Goal: Task Accomplishment & Management: Use online tool/utility

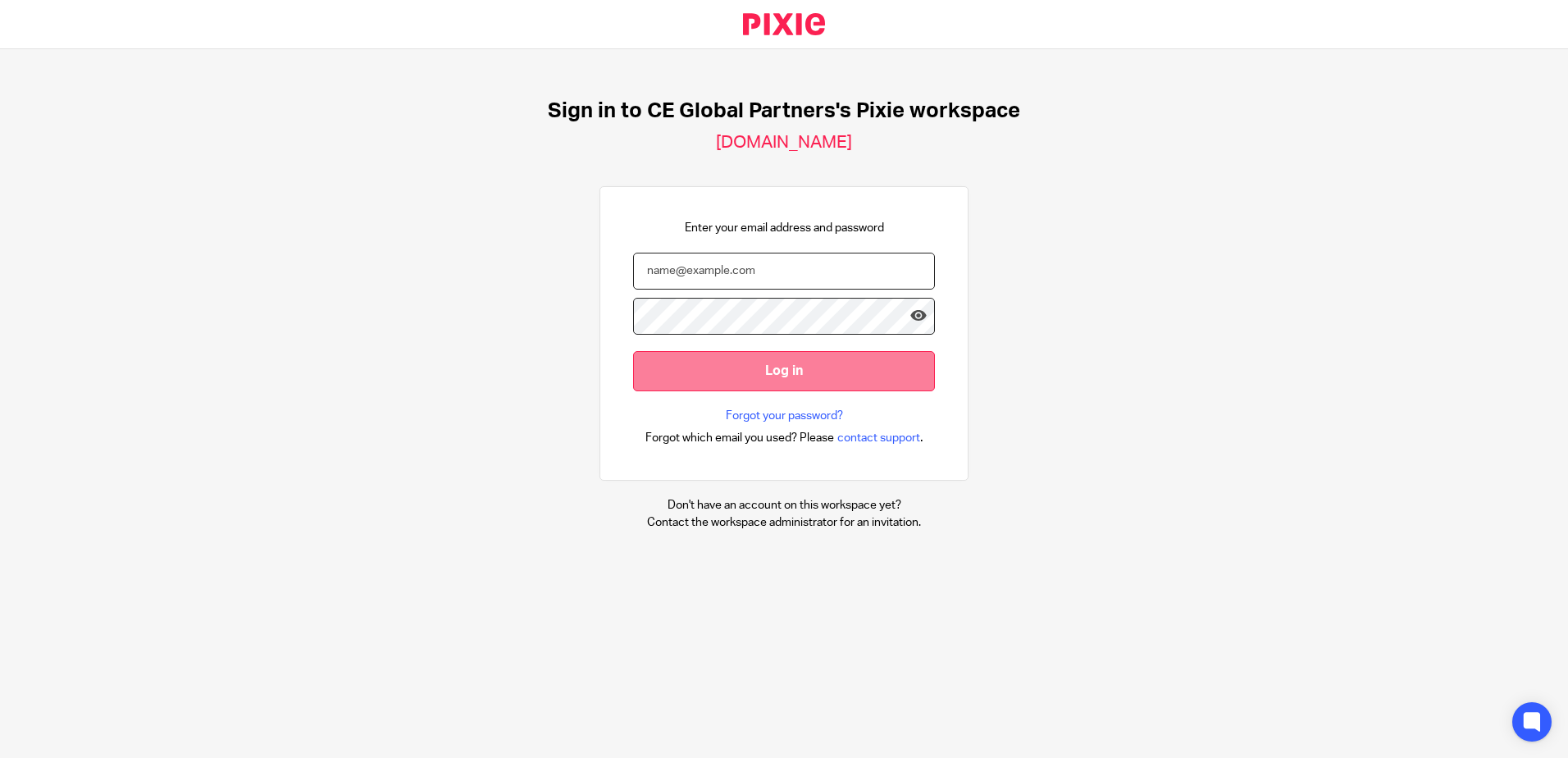
type input "shannan.booth@ceglobalpartners.com"
click at [746, 368] on input "Log in" at bounding box center [784, 371] width 302 height 40
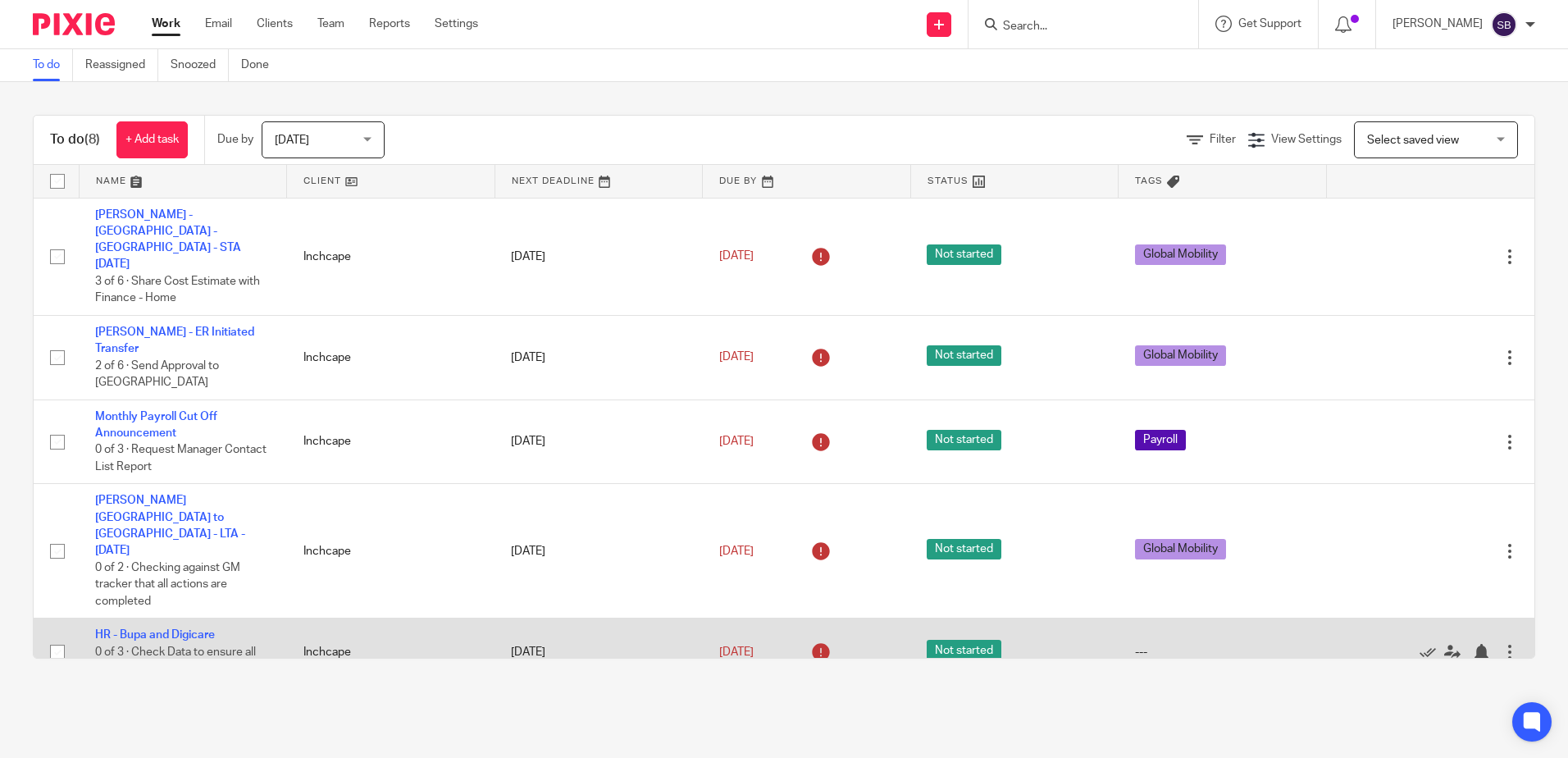
scroll to position [164, 0]
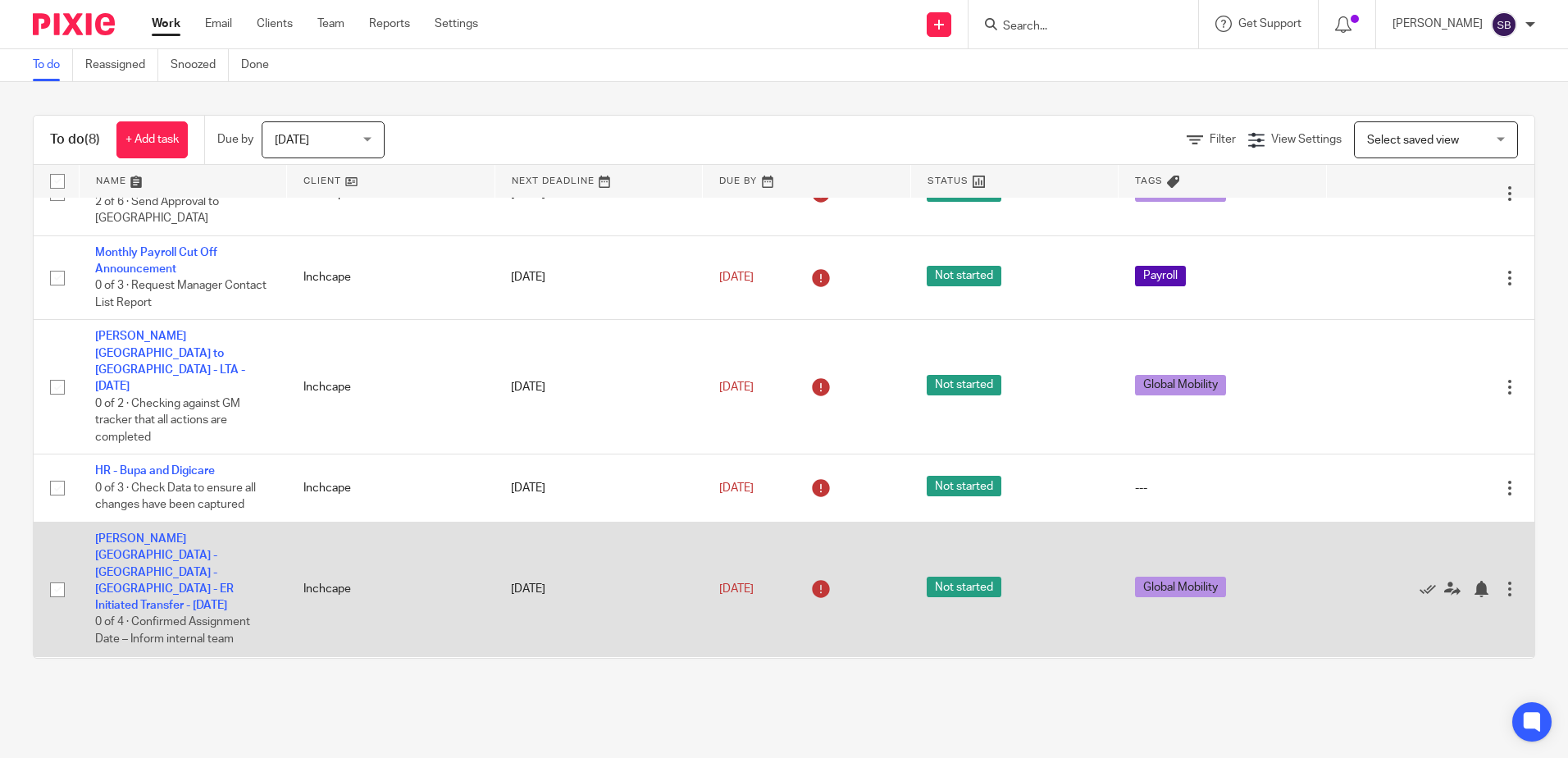
click at [270, 522] on td "Dwyer, Dane - Panama - Chile - ER Initiated Transfer - July 25 0 of 4 · Confirm…" at bounding box center [183, 588] width 208 height 134
click at [153, 522] on td "Dwyer, Dane - Panama - Chile - ER Initiated Transfer - July 25 0 of 4 · Confirm…" at bounding box center [183, 588] width 208 height 134
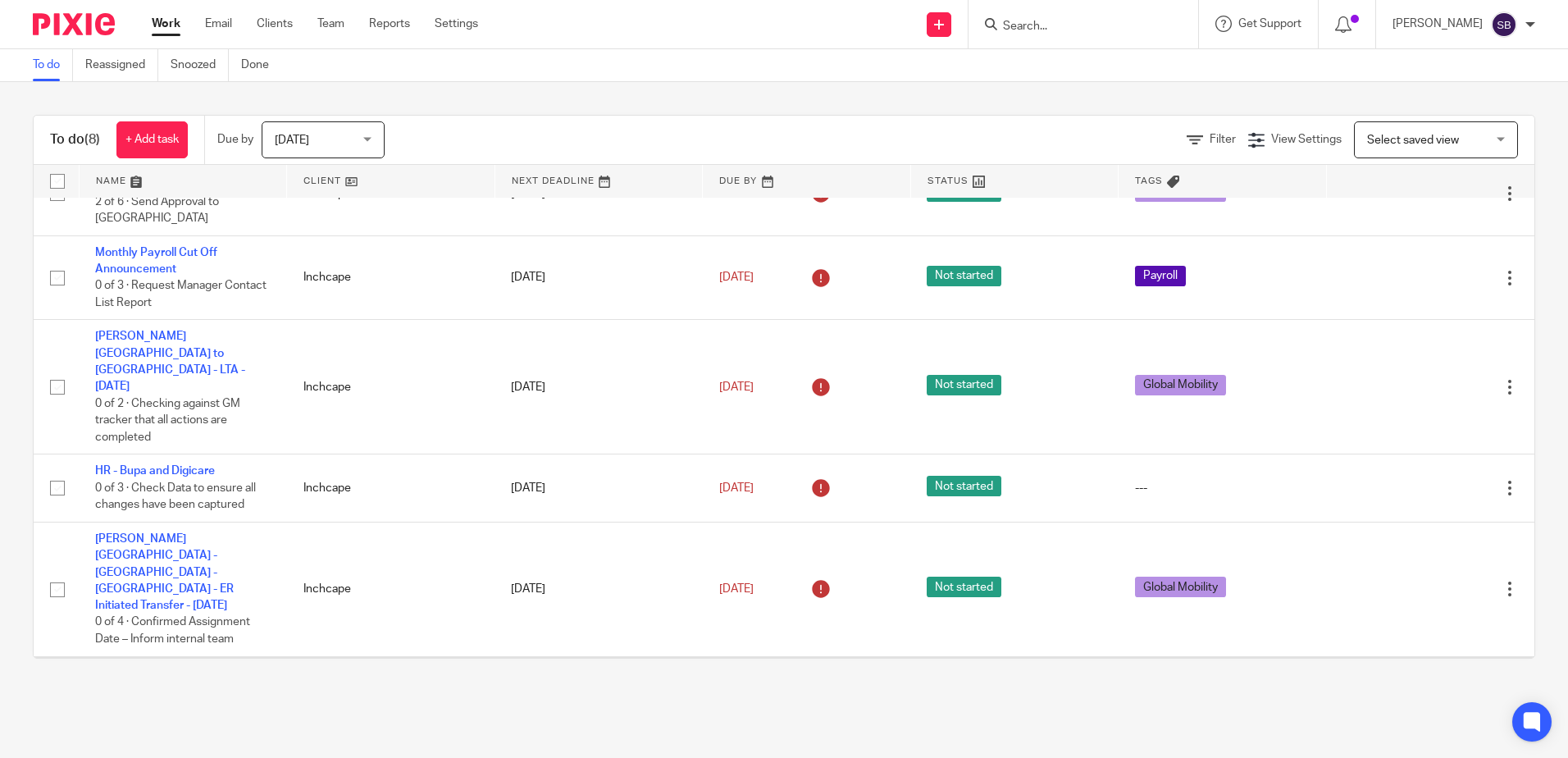
click at [213, 667] on link "GM - Shares Email Monthly" at bounding box center [164, 673] width 140 height 11
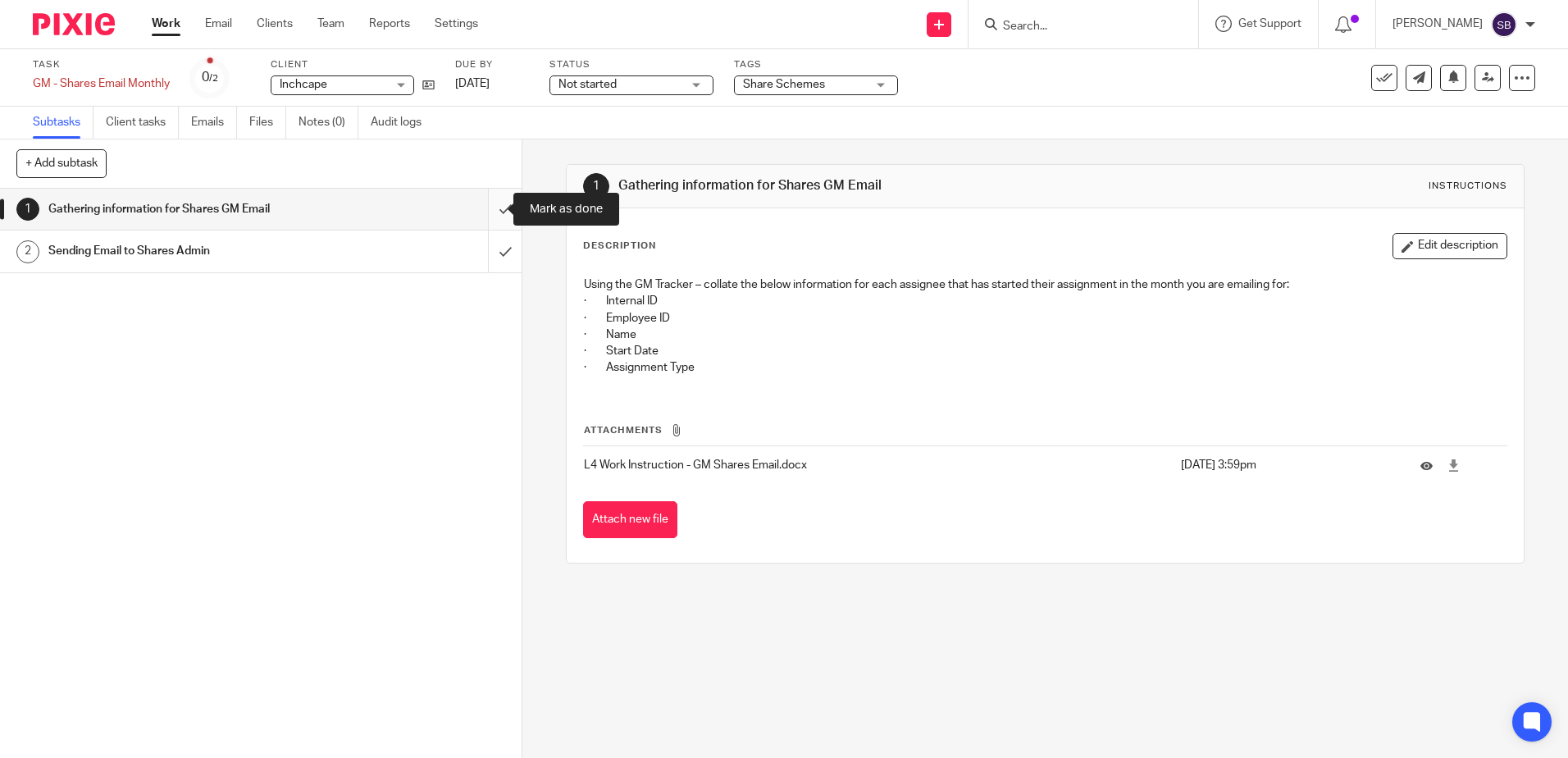
click at [483, 209] on input "submit" at bounding box center [261, 209] width 522 height 41
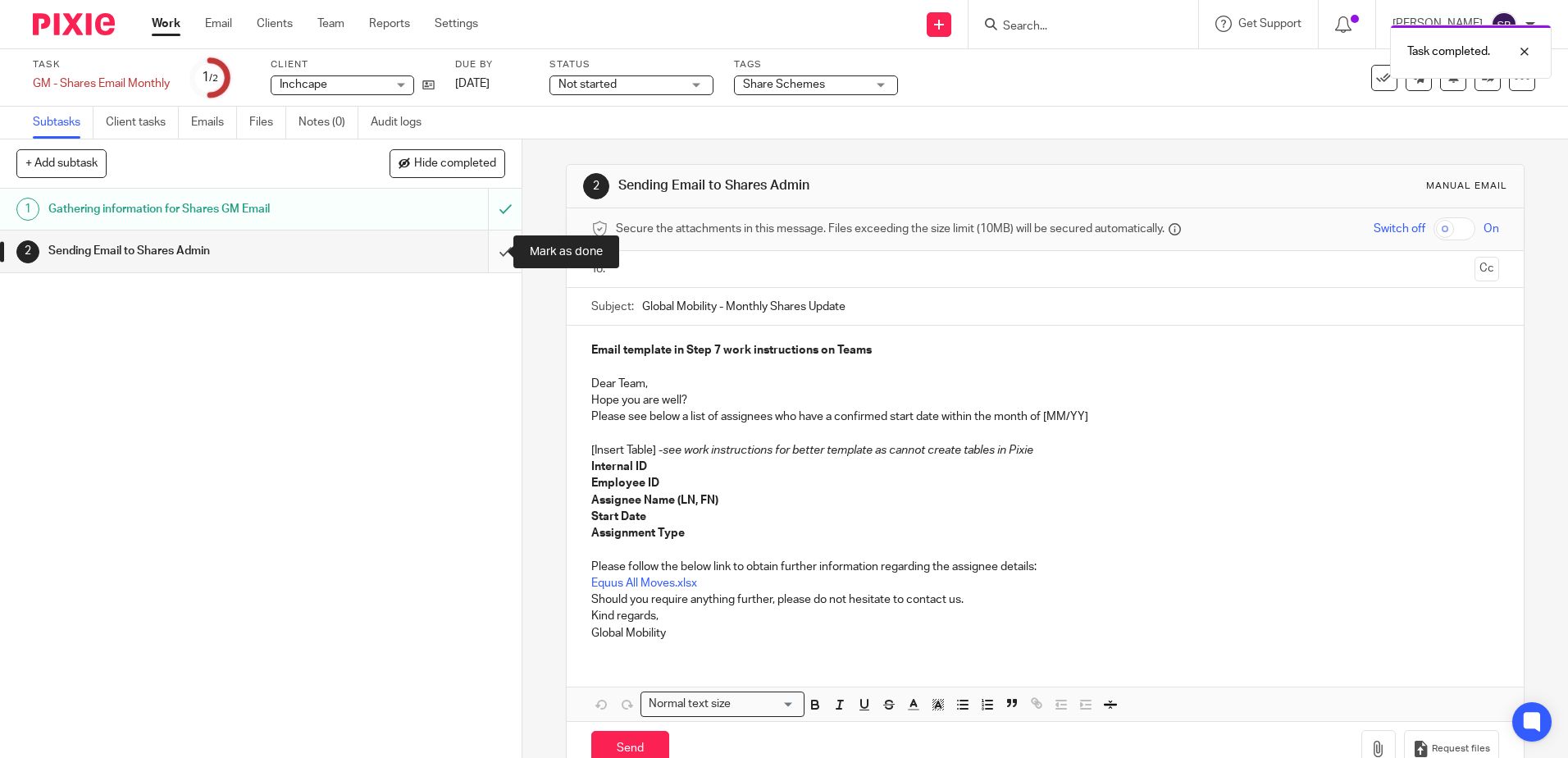
click at [492, 242] on input "submit" at bounding box center [261, 251] width 522 height 41
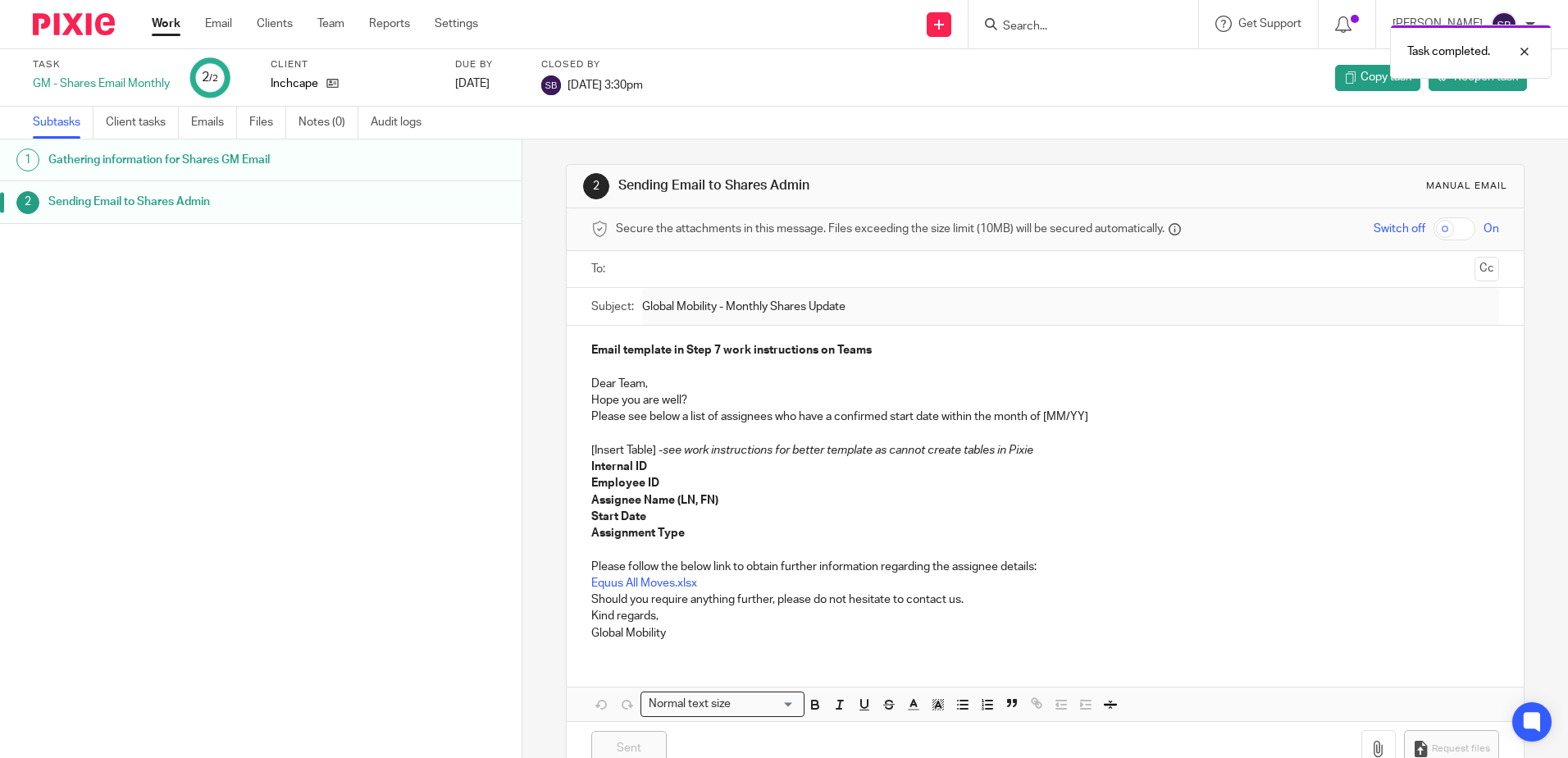
click at [167, 22] on link "Work" at bounding box center [166, 23] width 29 height 16
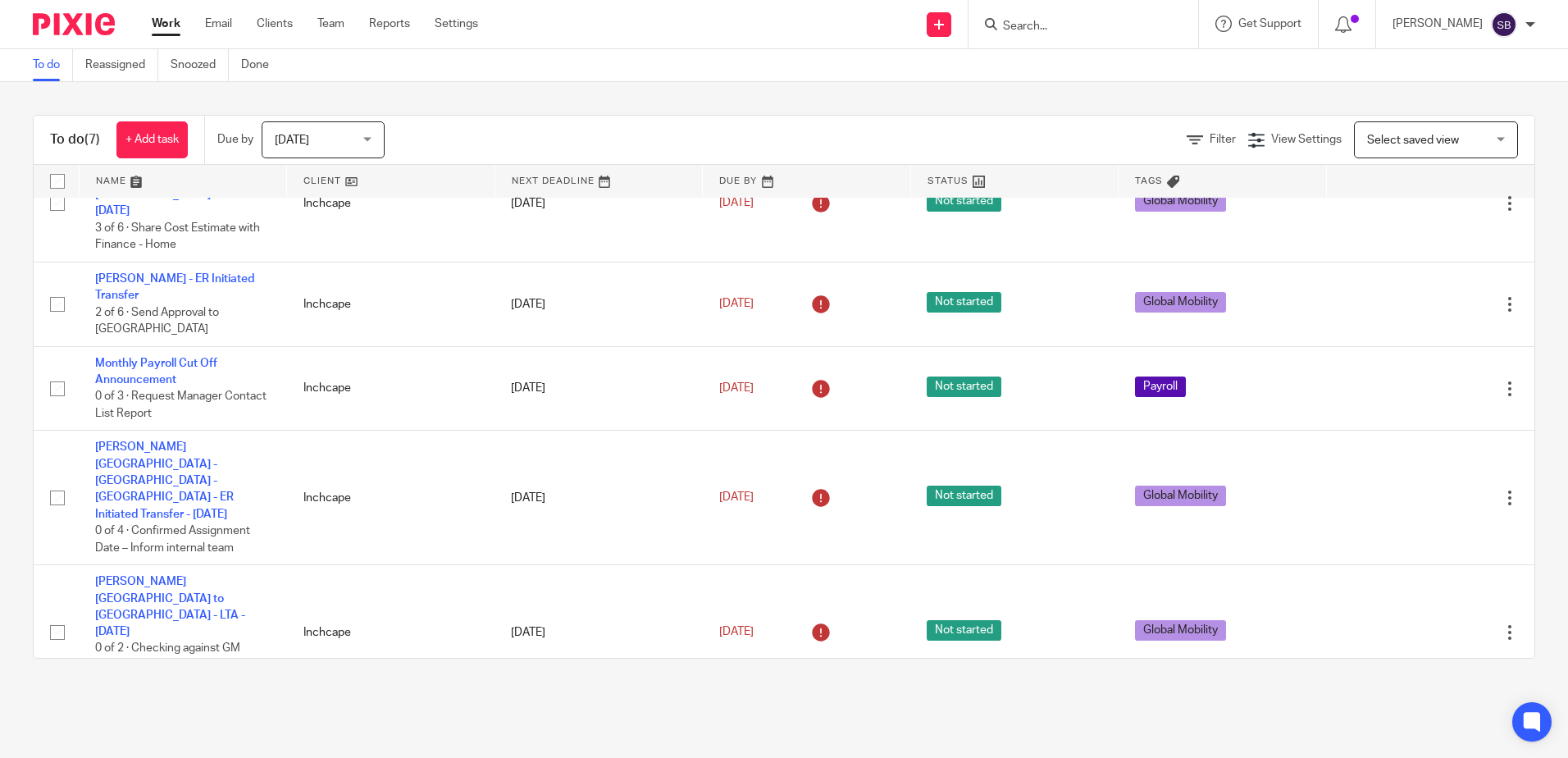
scroll to position [96, 0]
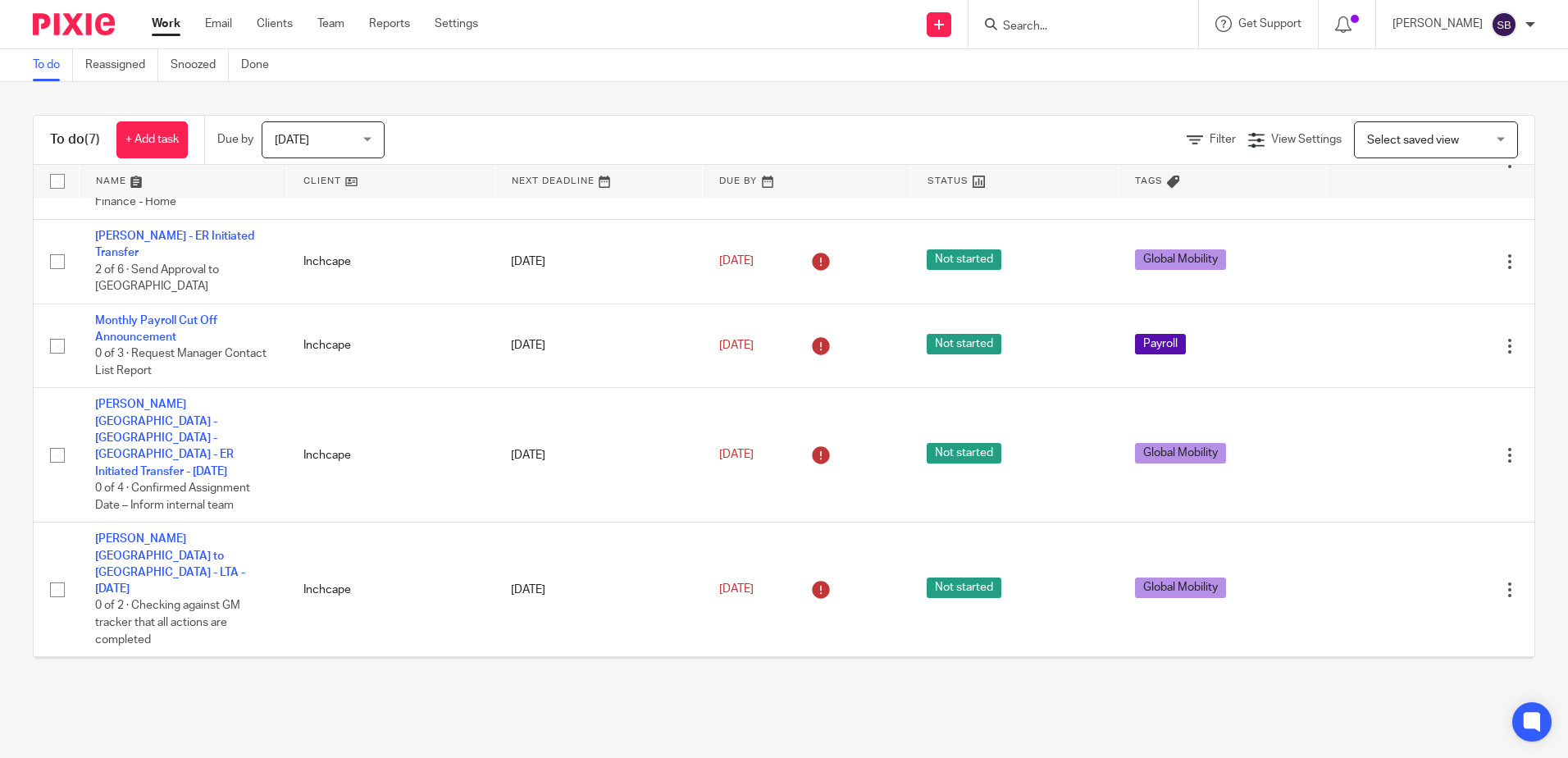
click at [178, 667] on link "HR - Bupa and Digicare" at bounding box center [155, 673] width 120 height 11
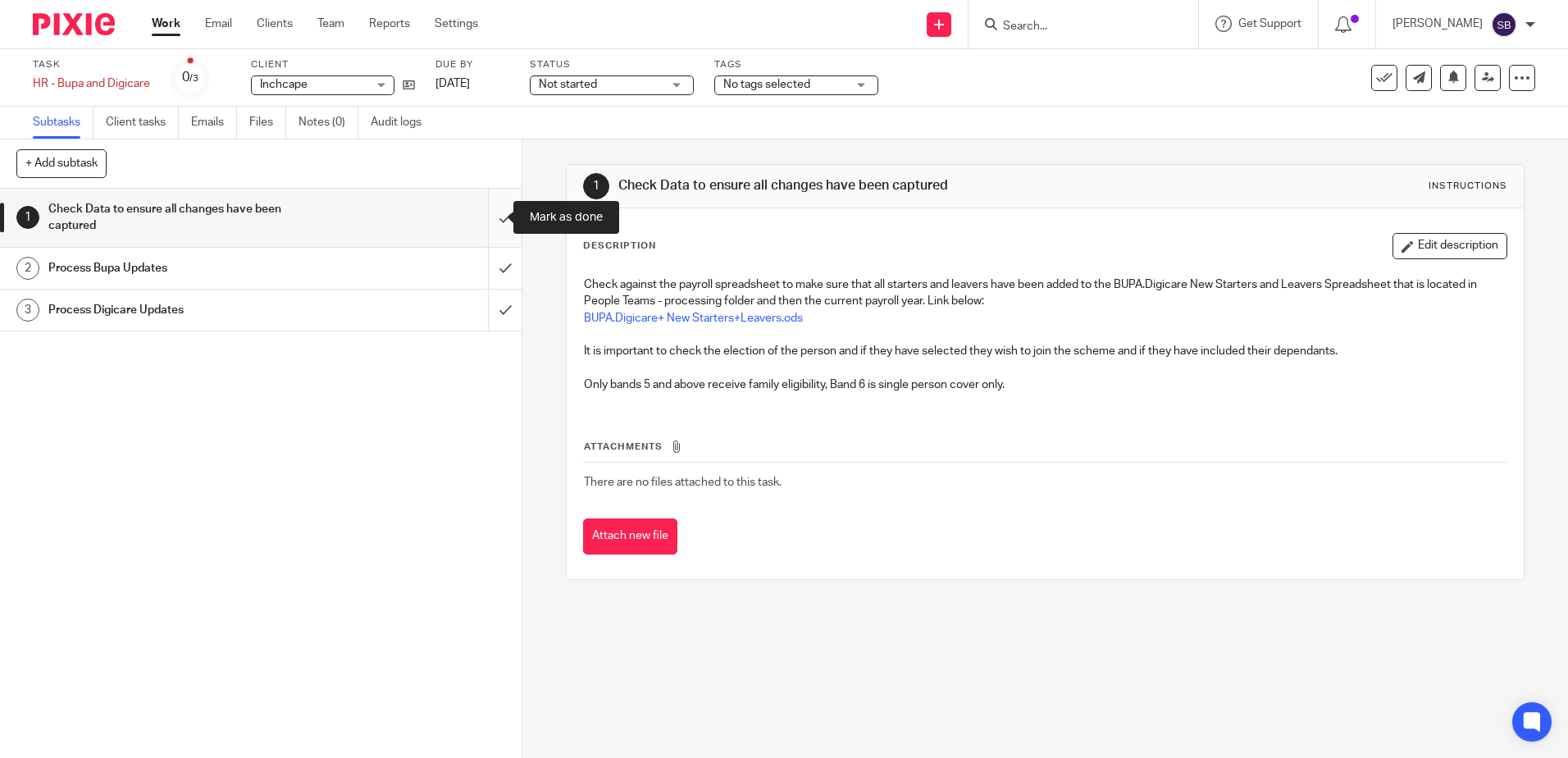
click at [490, 211] on input "submit" at bounding box center [261, 218] width 522 height 58
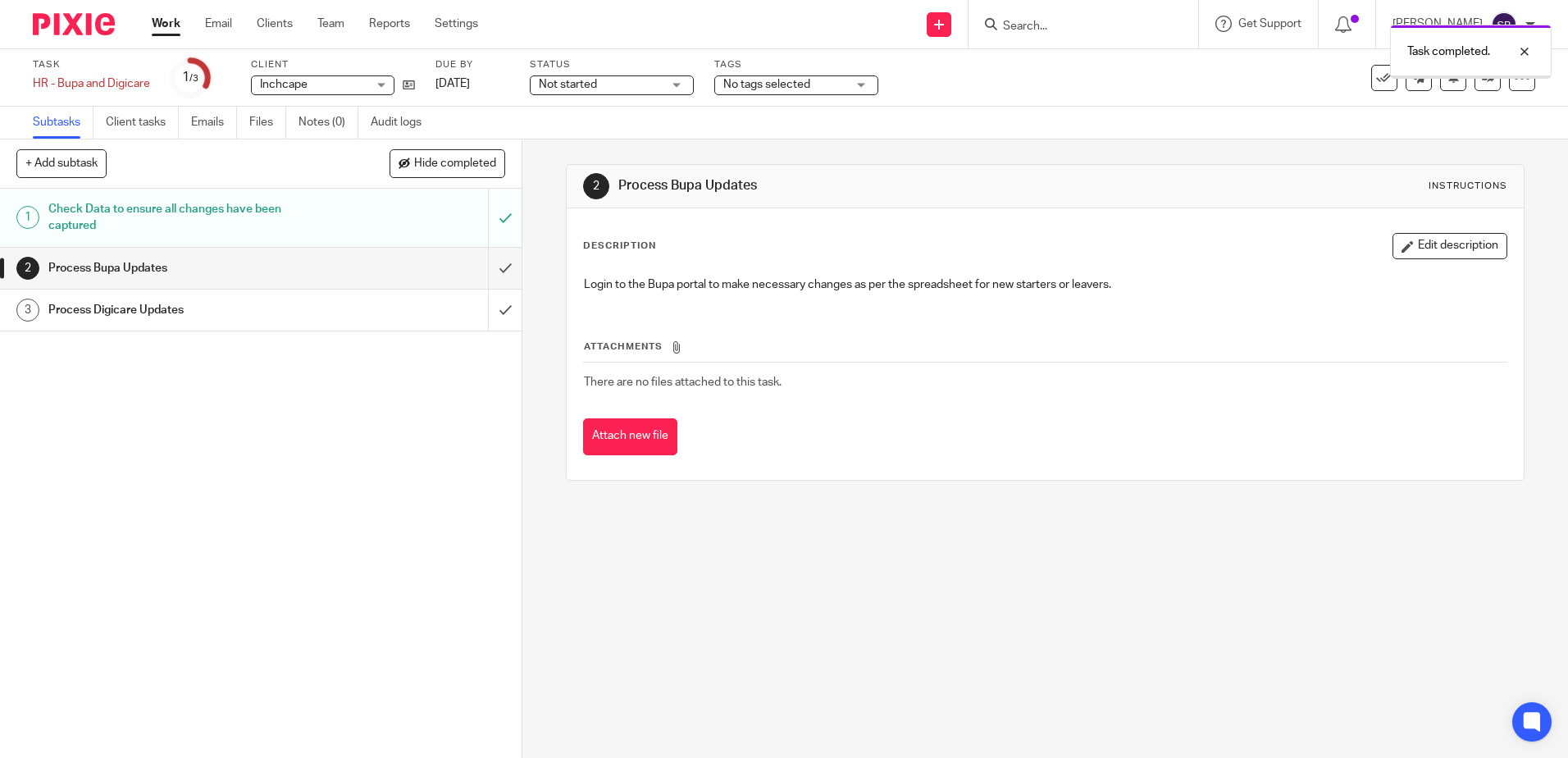
click at [492, 264] on input "submit" at bounding box center [261, 268] width 522 height 41
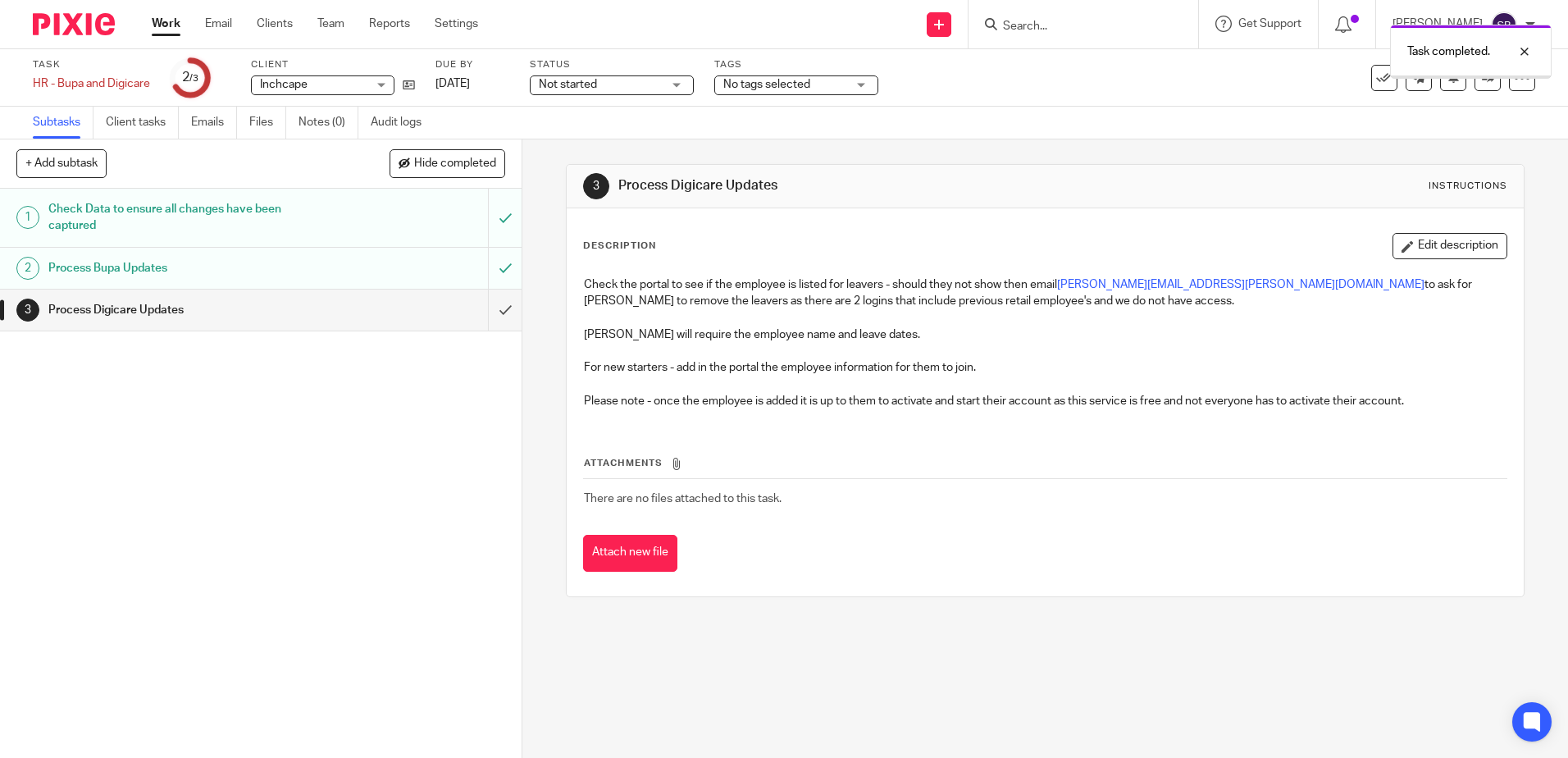
click at [485, 310] on input "submit" at bounding box center [261, 311] width 522 height 41
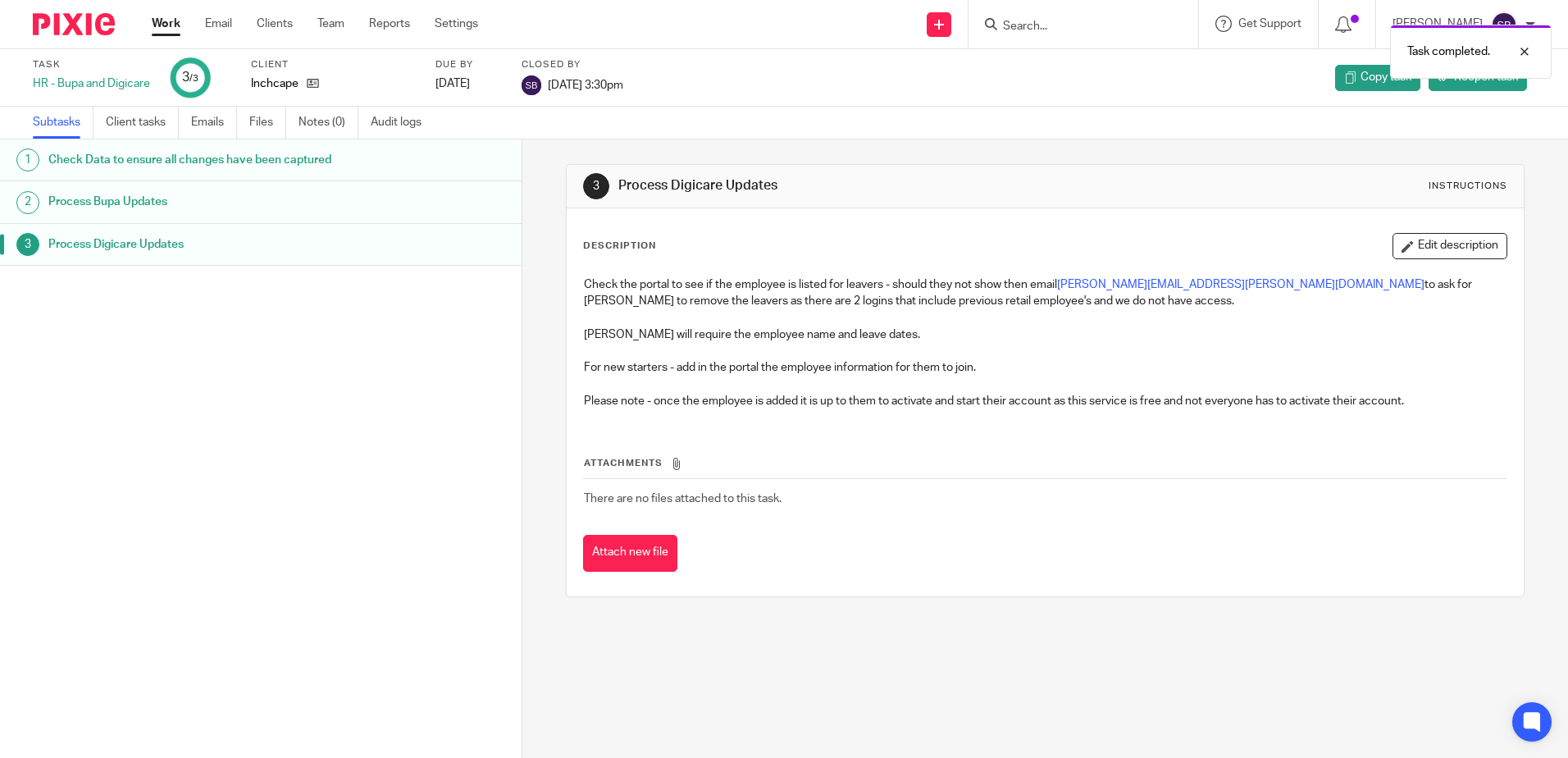
click at [170, 17] on link "Work" at bounding box center [166, 23] width 29 height 16
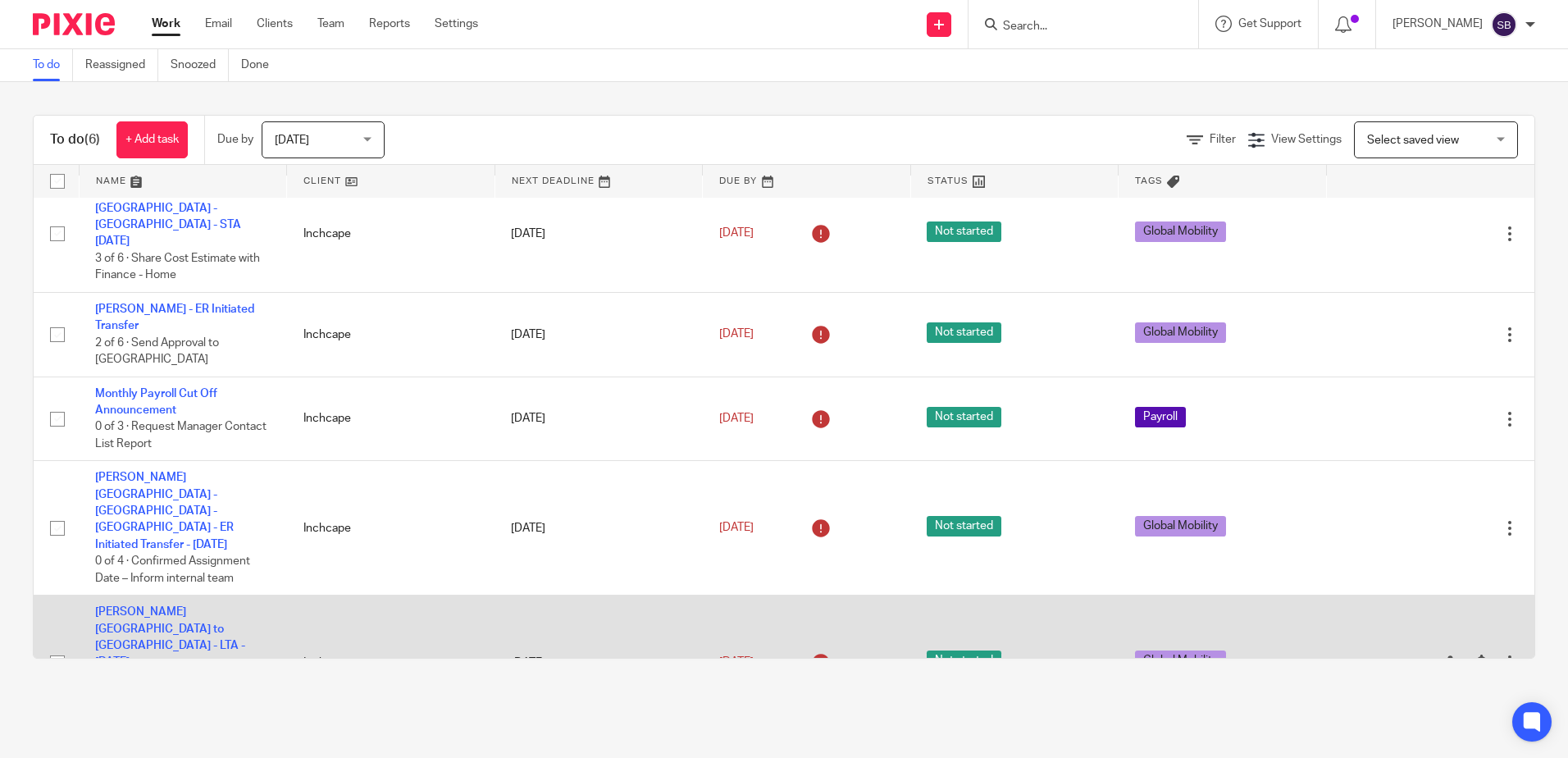
scroll to position [29, 0]
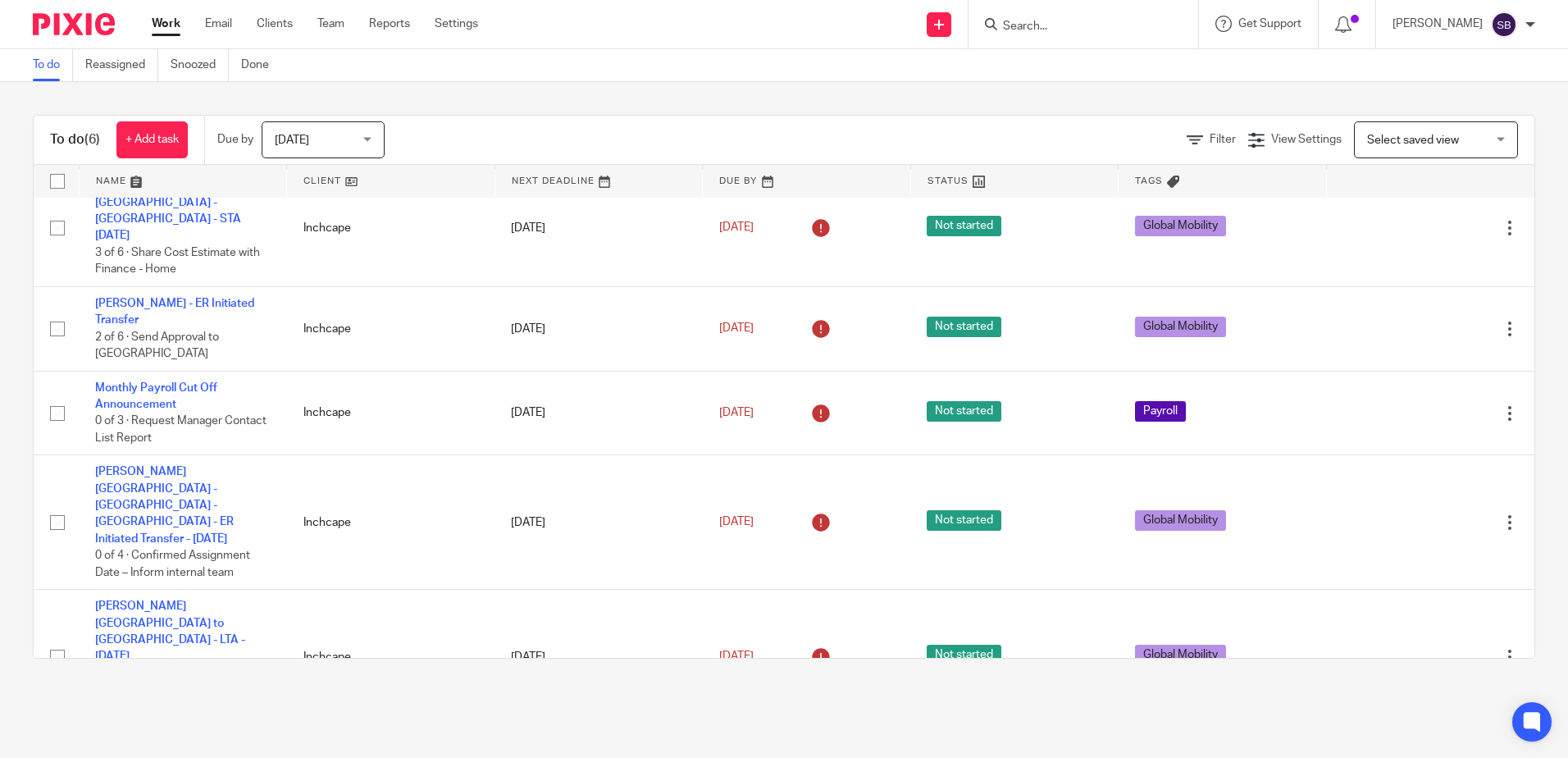
click at [193, 735] on link "Monthy Payroll Checking" at bounding box center [160, 740] width 131 height 11
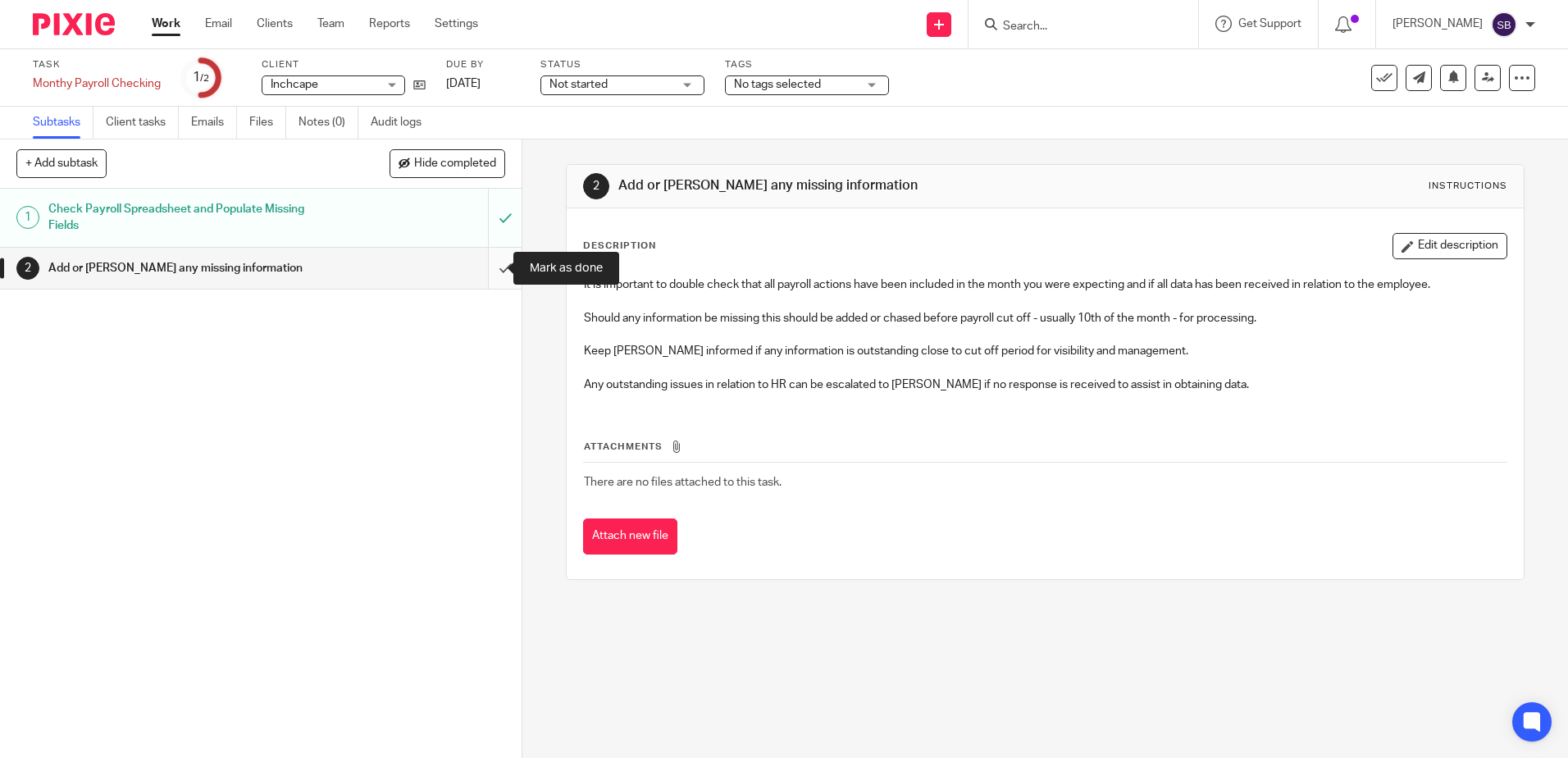
click at [490, 272] on input "submit" at bounding box center [261, 268] width 522 height 41
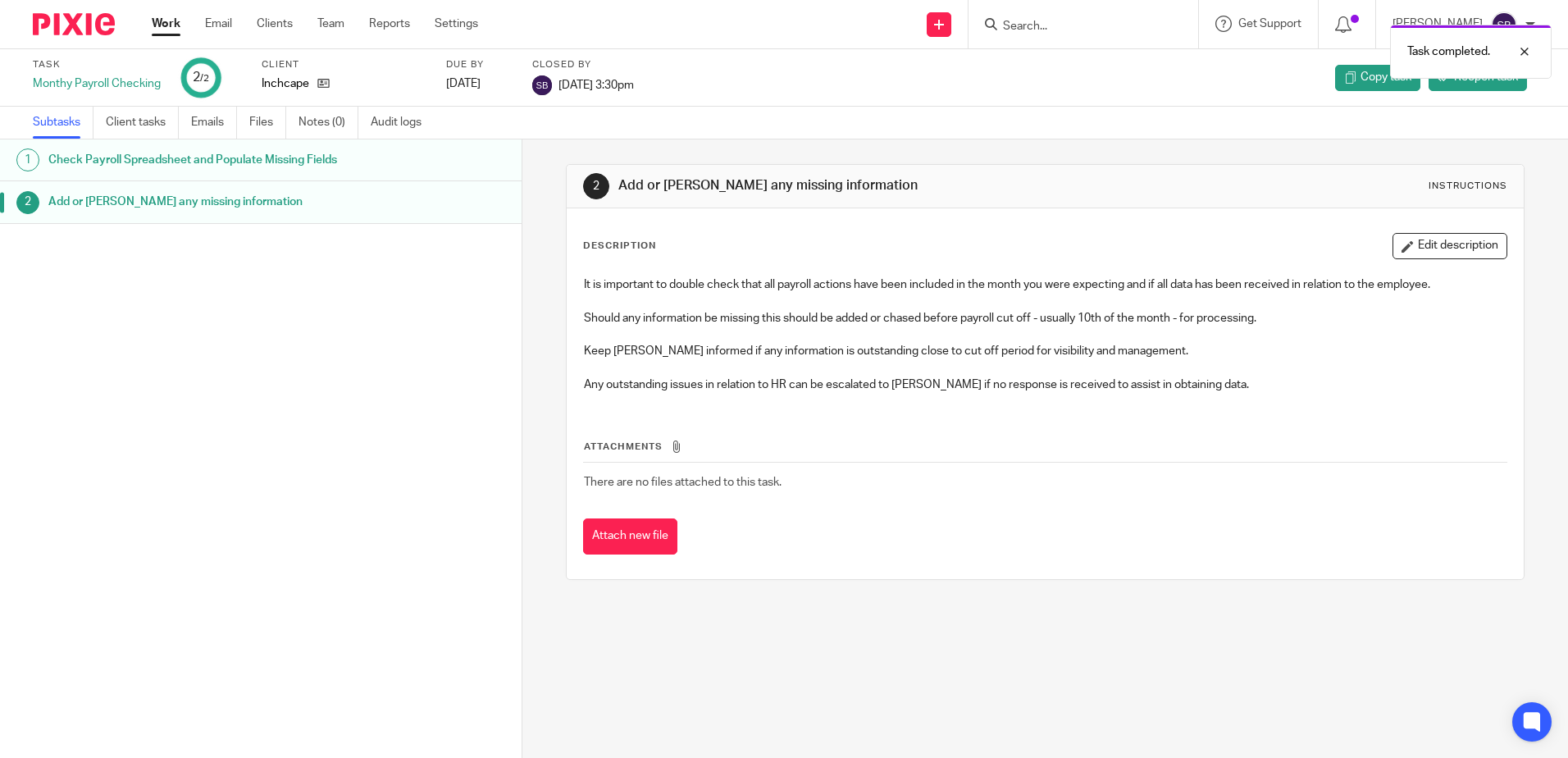
click at [164, 23] on link "Work" at bounding box center [166, 23] width 29 height 16
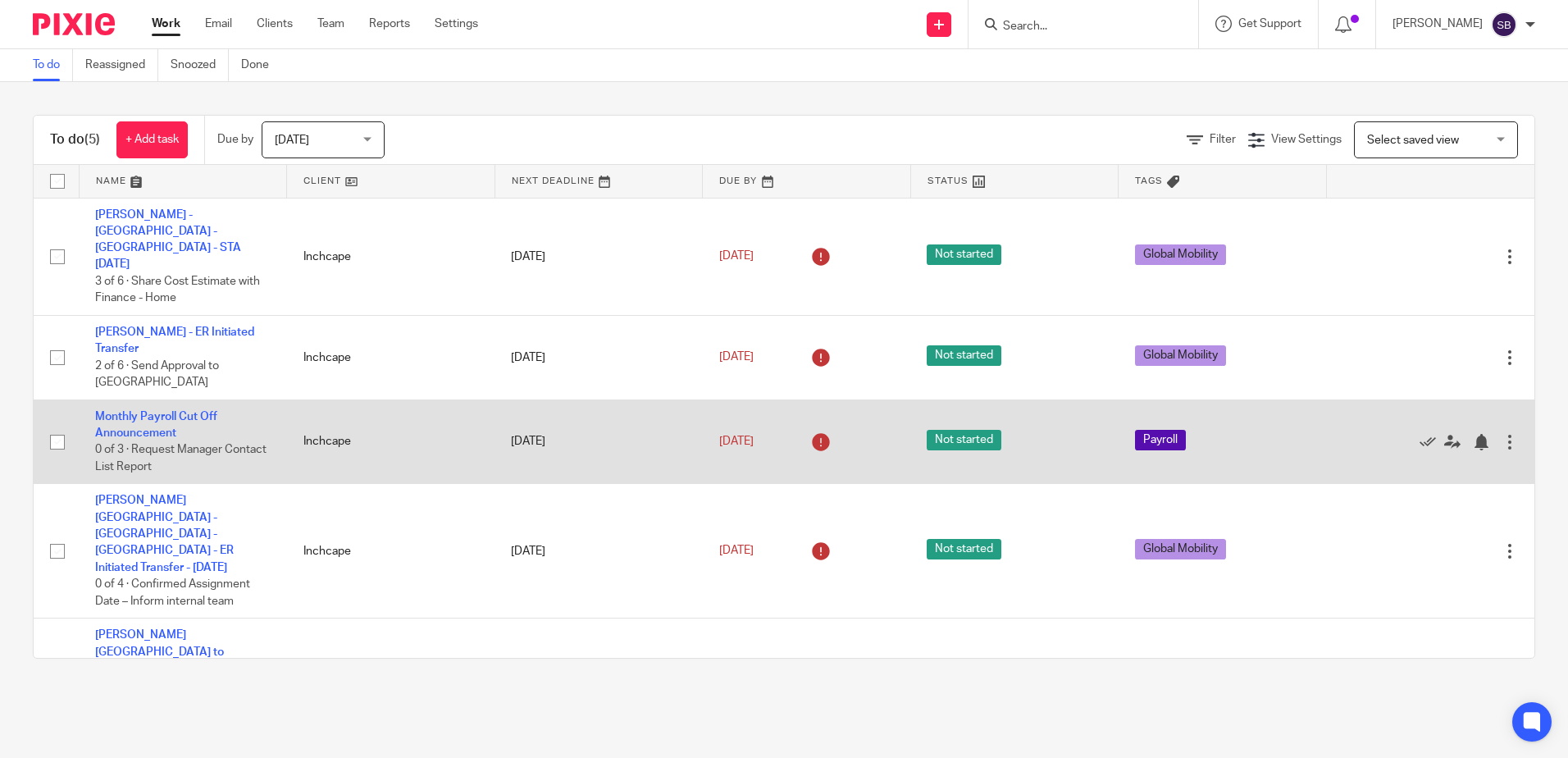
click at [167, 400] on td "Monthly Payroll Cut Off Announcement 0 of 3 · Request Manager Contact List Repo…" at bounding box center [183, 442] width 208 height 84
click at [161, 411] on link "Monthly Payroll Cut Off Announcement" at bounding box center [156, 425] width 122 height 28
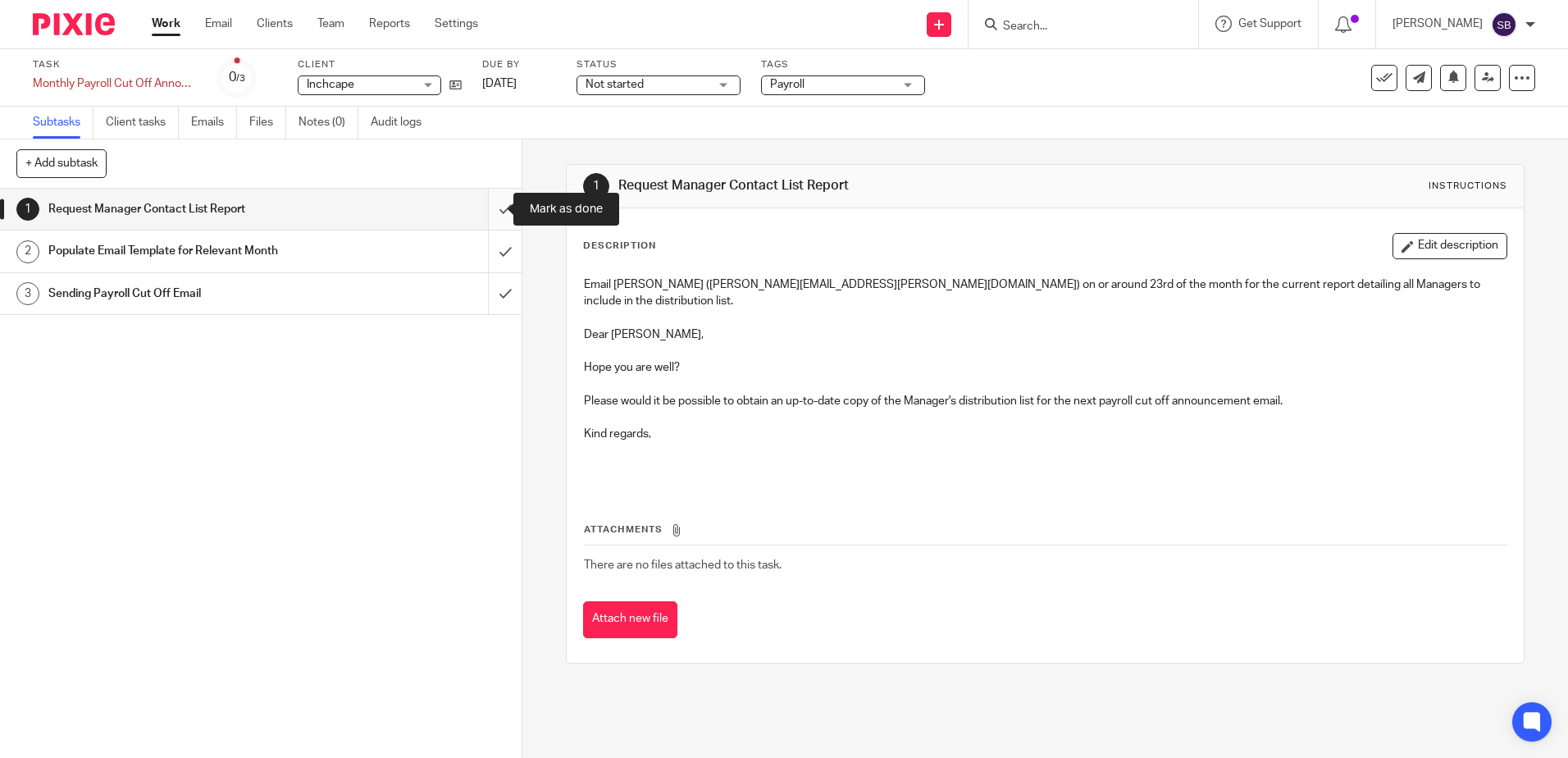
click at [488, 209] on input "submit" at bounding box center [261, 209] width 522 height 41
click at [482, 248] on input "submit" at bounding box center [261, 251] width 522 height 41
click at [484, 296] on input "submit" at bounding box center [261, 294] width 522 height 41
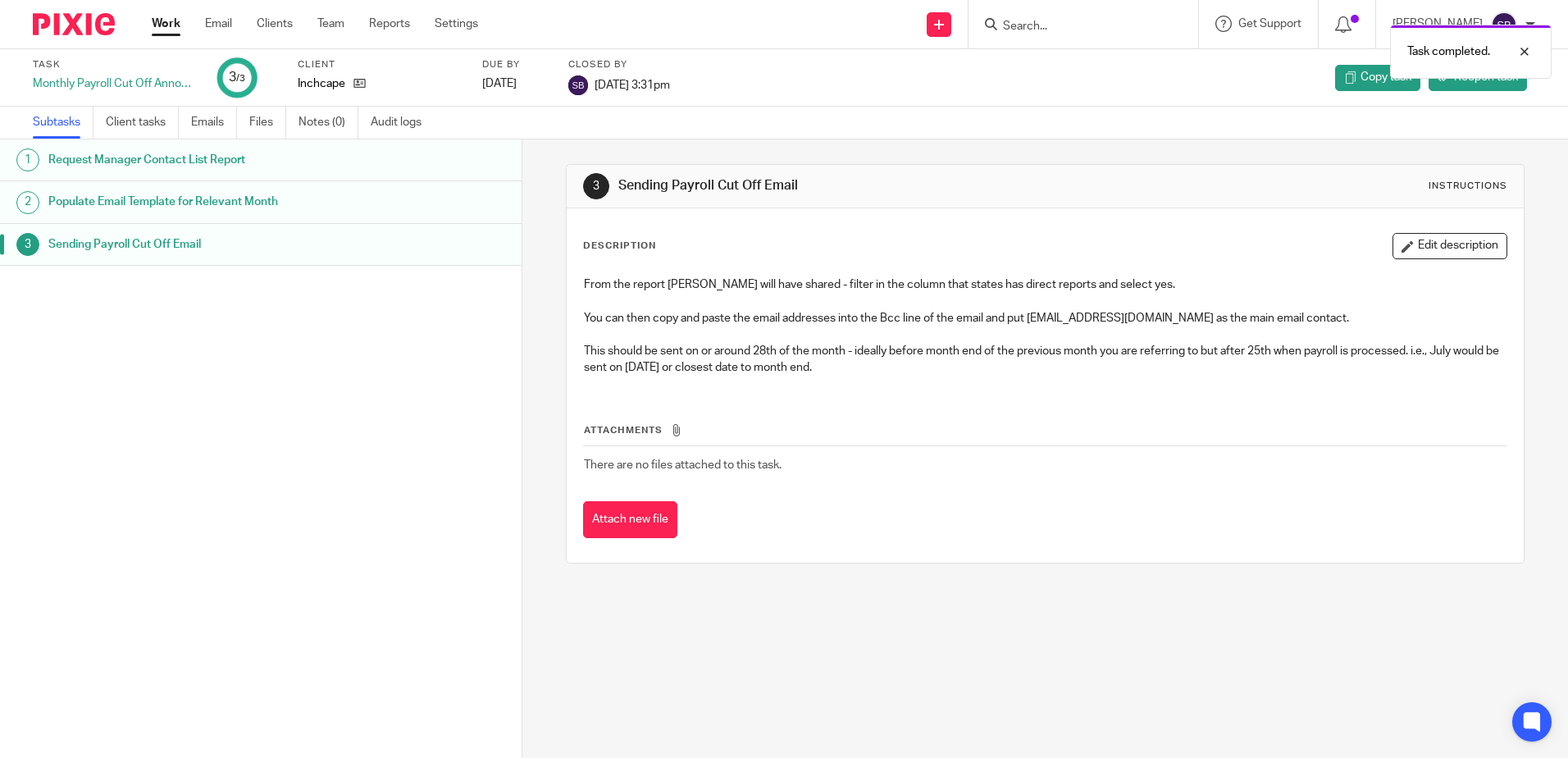
click at [160, 23] on link "Work" at bounding box center [166, 23] width 29 height 16
